Goal: Information Seeking & Learning: Learn about a topic

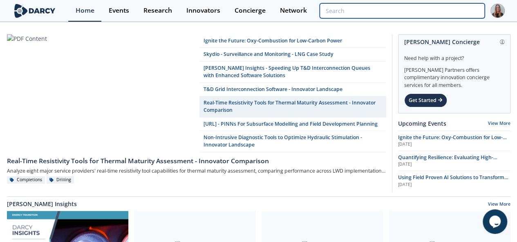
click at [467, 7] on input "search" at bounding box center [402, 10] width 165 height 15
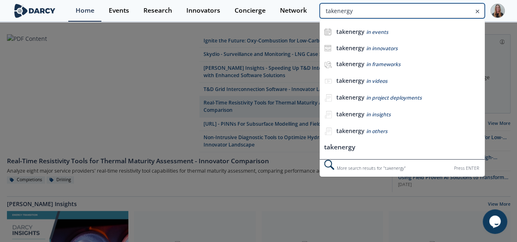
type input "takenergy"
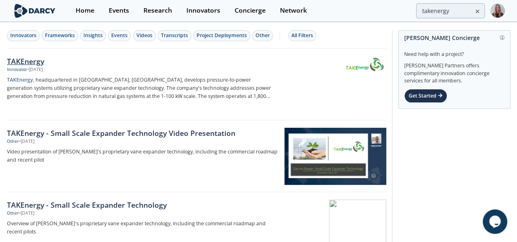
click at [49, 63] on div "TAKEnergy" at bounding box center [142, 61] width 271 height 11
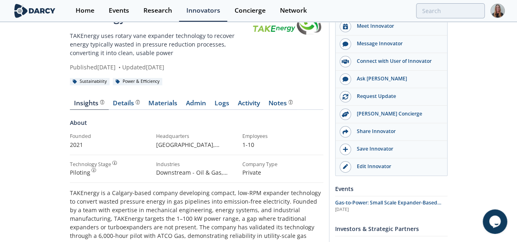
scroll to position [34, 0]
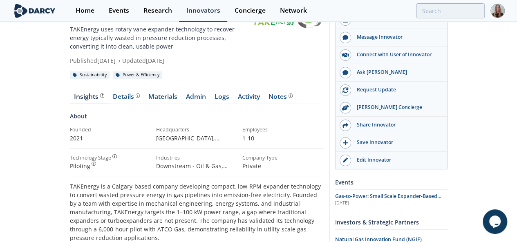
drag, startPoint x: 6, startPoint y: 79, endPoint x: 116, endPoint y: 79, distance: 109.9
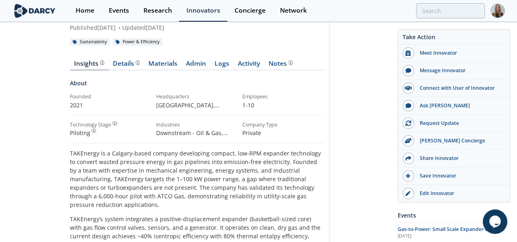
scroll to position [27, 0]
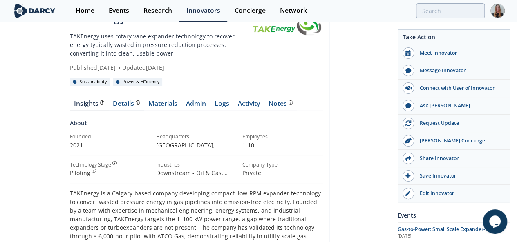
click at [113, 101] on div "Details" at bounding box center [126, 104] width 27 height 7
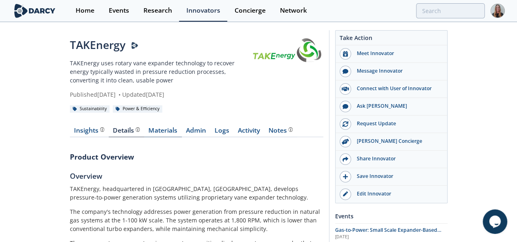
click at [144, 127] on link "Materials" at bounding box center [163, 132] width 38 height 10
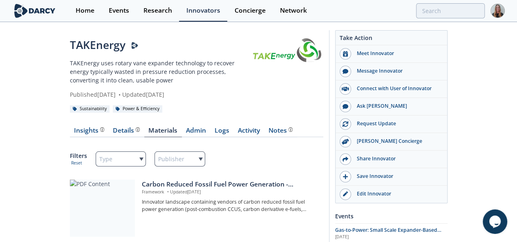
drag, startPoint x: 396, startPoint y: 32, endPoint x: 457, endPoint y: 205, distance: 183.0
click at [447, 211] on div "Events" at bounding box center [391, 216] width 112 height 14
click at [426, 73] on div "Message Innovator" at bounding box center [397, 70] width 92 height 7
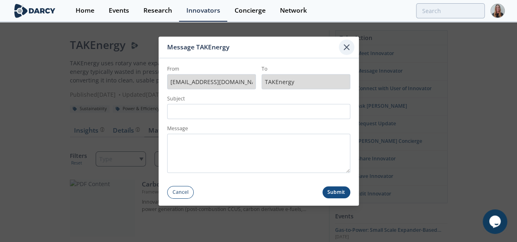
click at [346, 49] on icon at bounding box center [347, 47] width 10 height 10
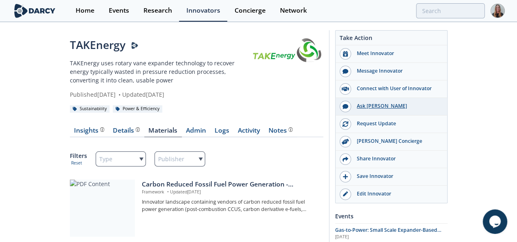
click at [429, 103] on div "Ask Darcy" at bounding box center [397, 106] width 92 height 7
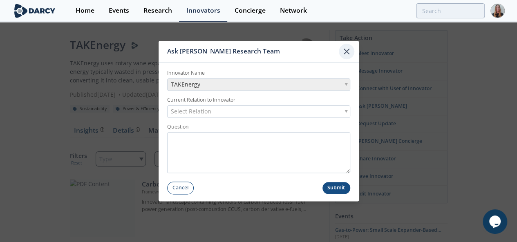
click at [345, 47] on icon at bounding box center [347, 52] width 10 height 10
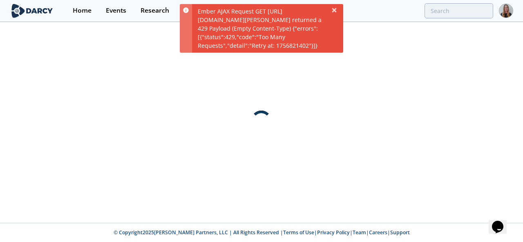
click at [338, 10] on div "Ember AJAX Request GET https://api.darcypartners.com/api/contents/darcy-insight…" at bounding box center [267, 28] width 151 height 49
click at [332, 11] on icon at bounding box center [334, 10] width 7 height 7
click at [336, 9] on icon at bounding box center [334, 10] width 4 height 4
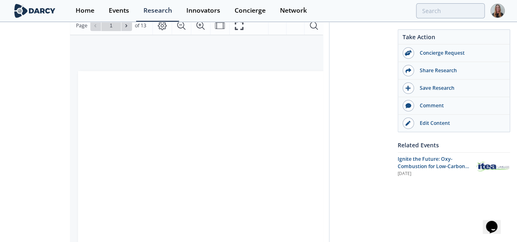
scroll to position [136, 0]
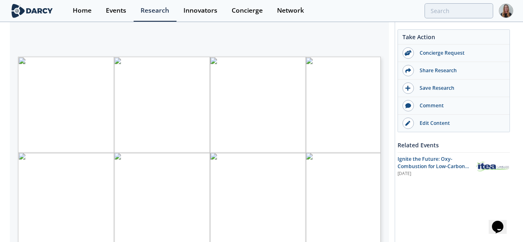
click at [297, 102] on span "Page 1" at bounding box center [298, 183] width 484 height 224
type input "2"
type input "3"
click at [286, 45] on div "This event will deep dive into the most promising emerging tech vendors in the …" at bounding box center [195, 126] width 371 height 212
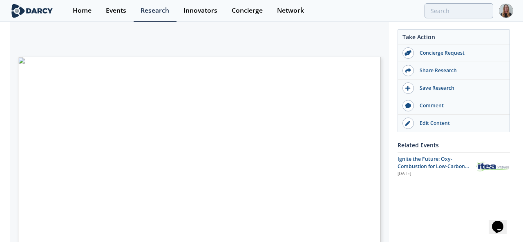
type input "4"
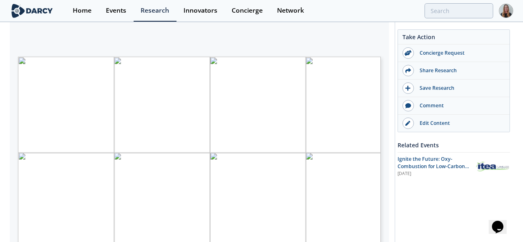
click at [11, 146] on div "MASTER FRAMEWORK LOW-CARBON FIRM POWER Low-Carbon Firm Power Technologies Means…" at bounding box center [195, 126] width 371 height 212
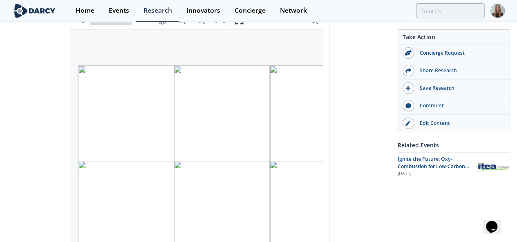
click at [0, 147] on div "[PERSON_NAME] Insights - Igniting the Future: Oxy-Combustion for Low-carbon pow…" at bounding box center [258, 187] width 517 height 600
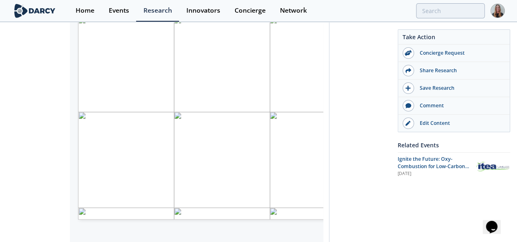
scroll to position [184, 0]
type input "6"
type input "7"
type input "8"
type input "1"
